Goal: Task Accomplishment & Management: Manage account settings

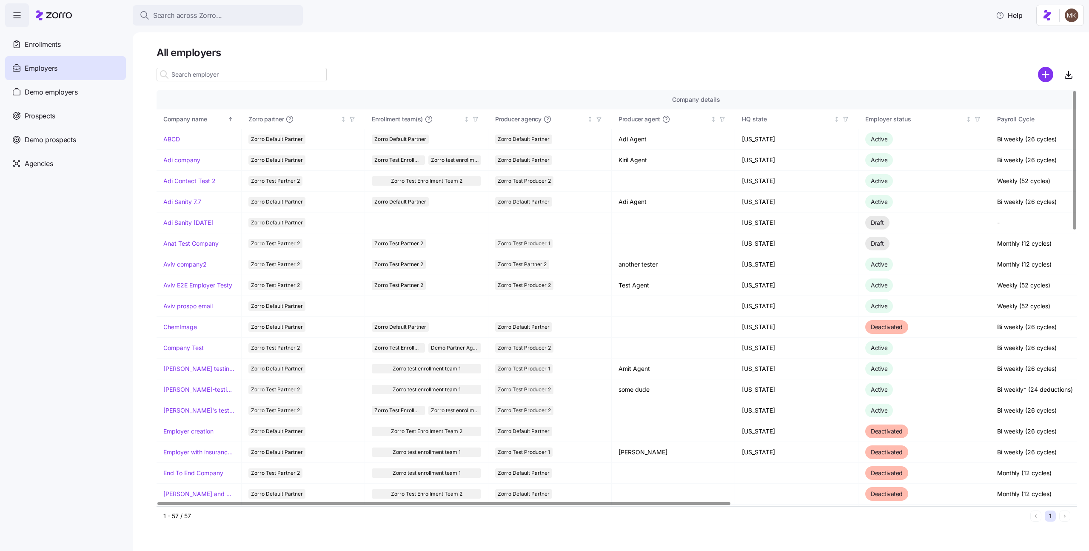
click at [1066, 21] on html "Search across Zorro... Help Enrollments Employers Demo employers Prospects Demo…" at bounding box center [544, 272] width 1089 height 545
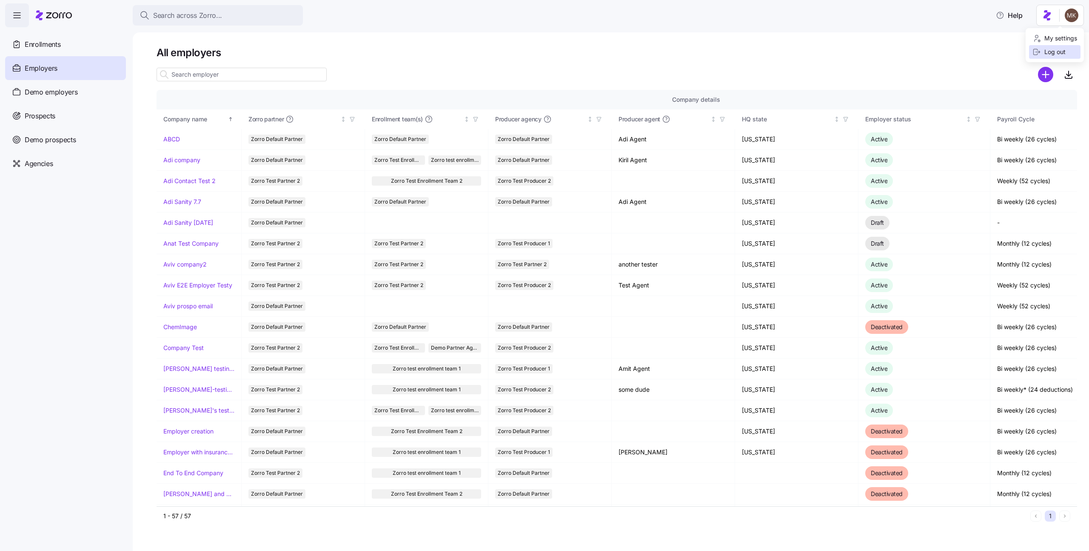
click at [1042, 55] on div "Log out" at bounding box center [1049, 51] width 33 height 9
